Goal: Information Seeking & Learning: Learn about a topic

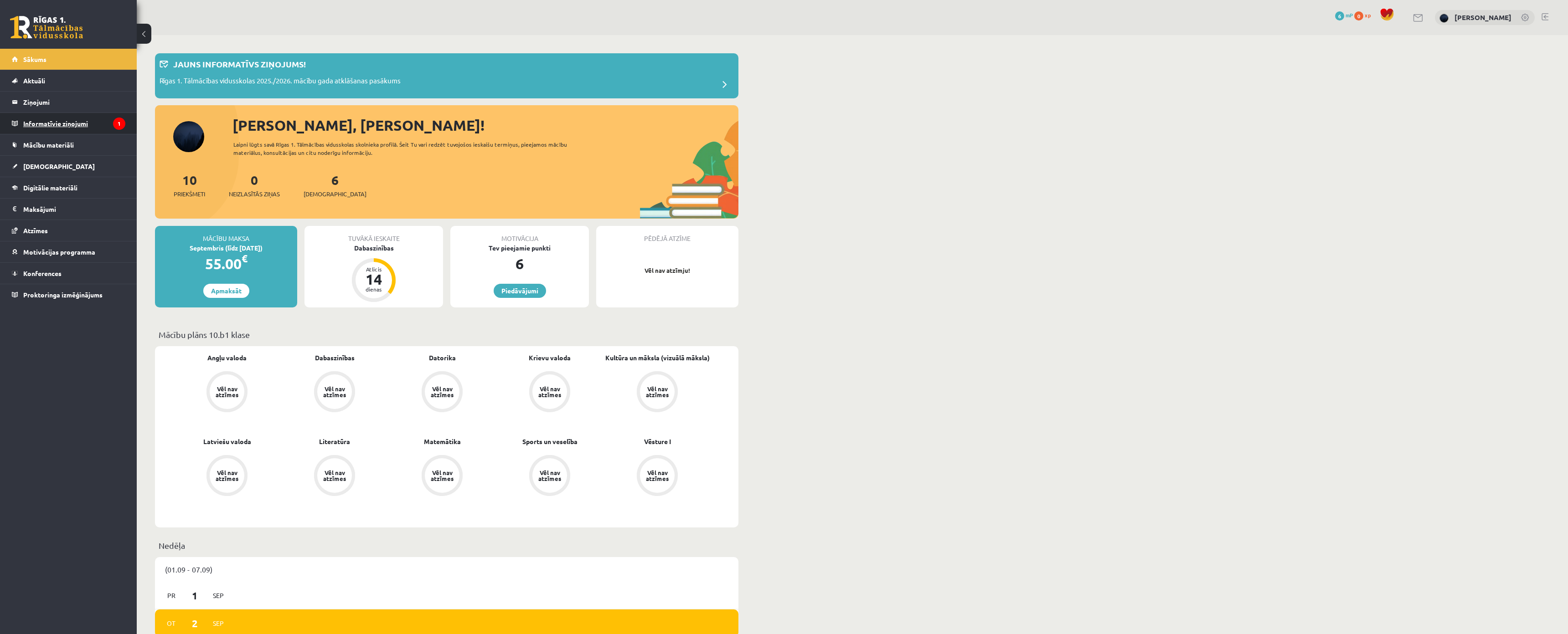
click at [38, 122] on legend "Informatīvie ziņojumi 1" at bounding box center [74, 124] width 102 height 21
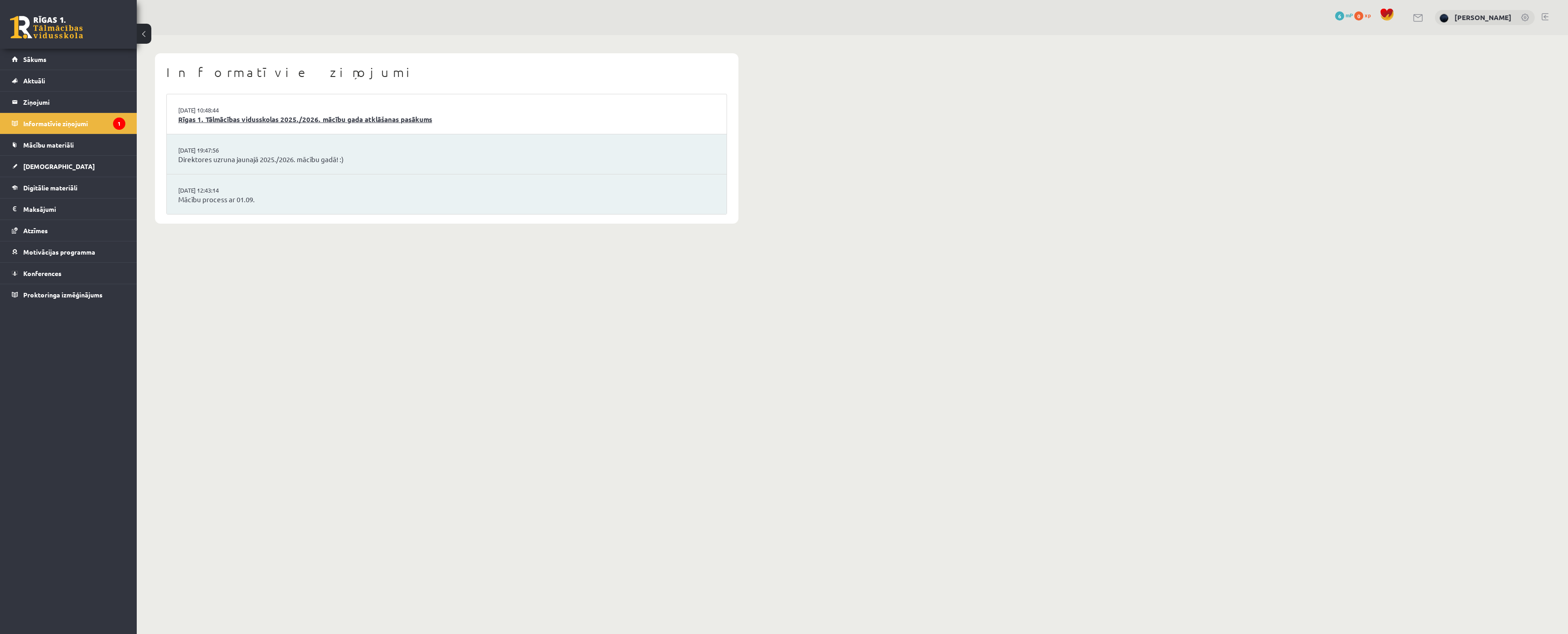
click at [220, 117] on link "Rīgas 1. Tālmācības vidusskolas 2025./2026. mācību gada atklāšanas pasākums" at bounding box center [447, 119] width 537 height 10
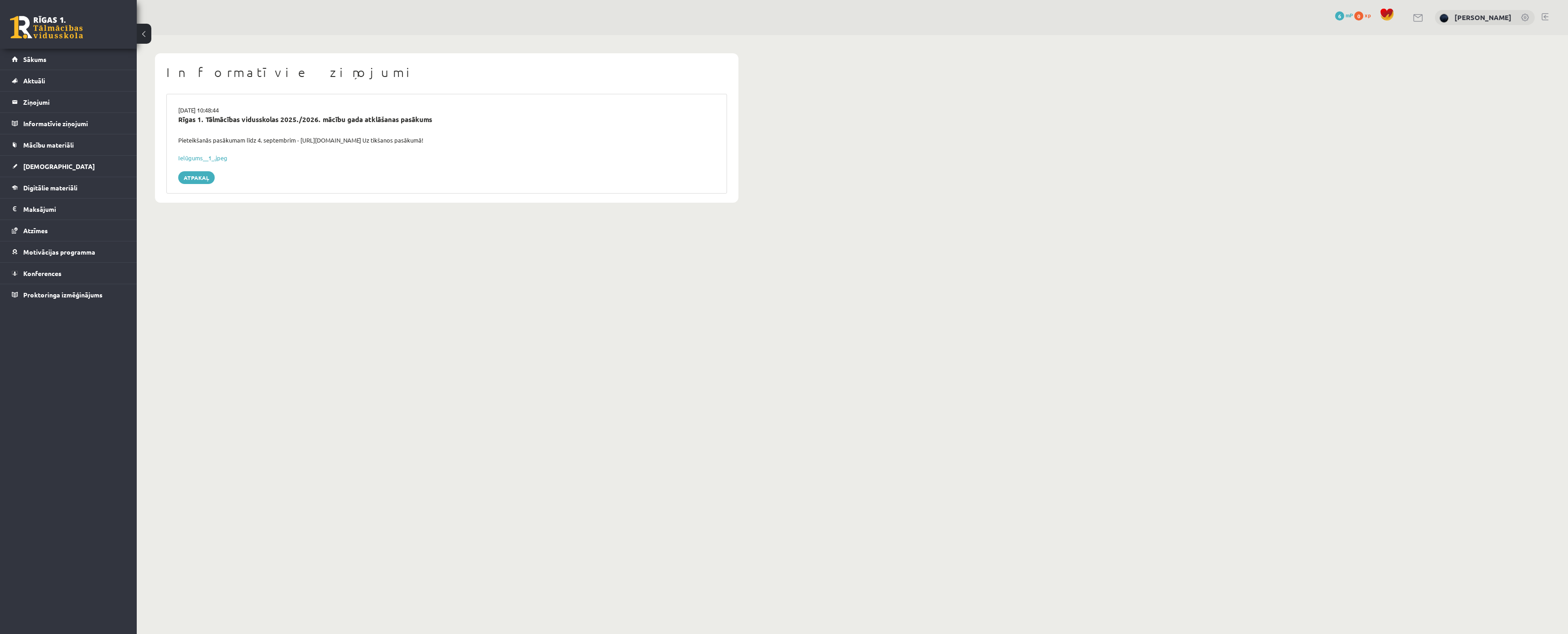
click at [191, 141] on div "Pieteikšanās pasākumam līdz 4. septembrim - https://forms.gle/3LWjJyadUWzknJDe9…" at bounding box center [447, 140] width 551 height 9
click at [307, 239] on body "0 Dāvanas 6 mP 0 xp Nikolass Karpjuks Sākums Aktuāli Kā mācīties eSKOLĀ Kontakt…" at bounding box center [784, 317] width 1568 height 634
click at [39, 51] on link "Sākums" at bounding box center [68, 59] width 113 height 21
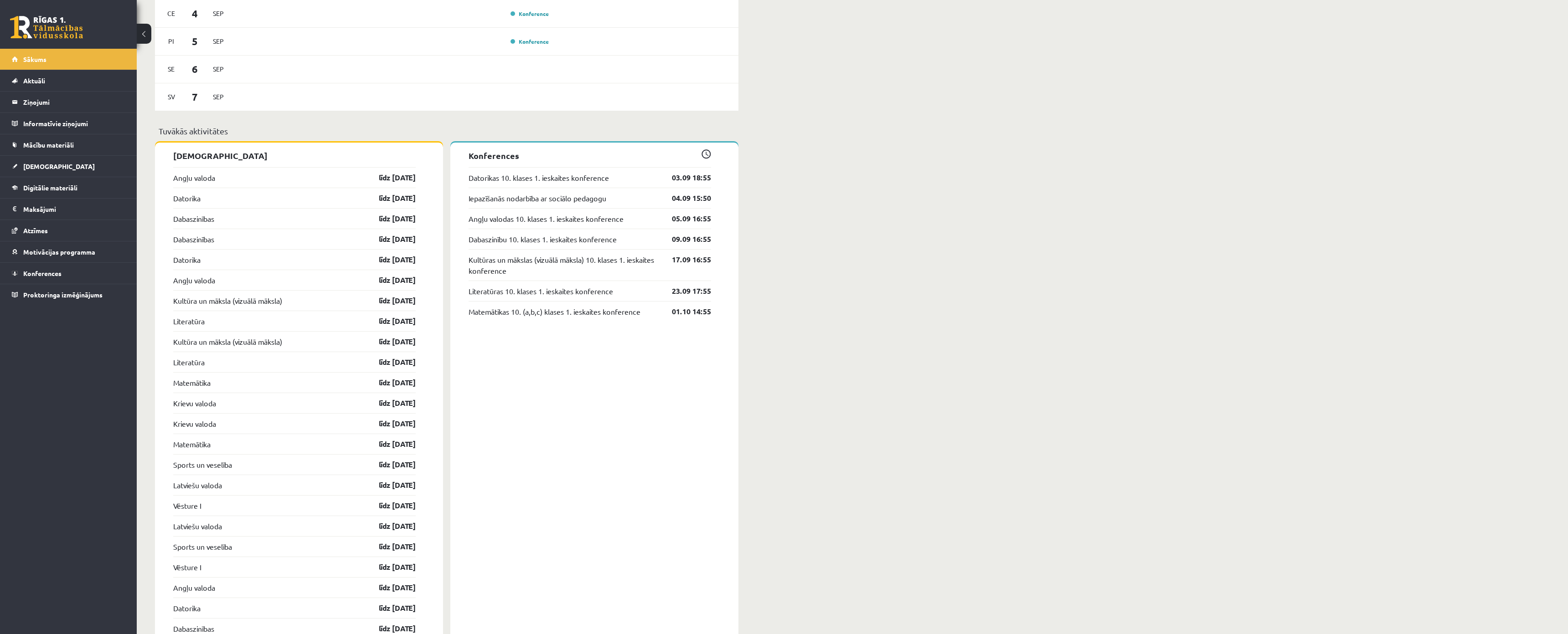
scroll to position [444, 0]
